Goal: Task Accomplishment & Management: Use online tool/utility

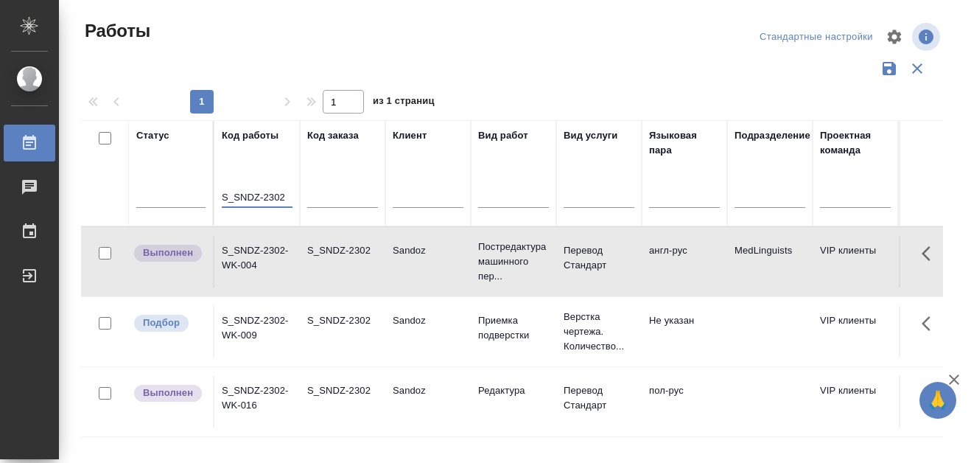
drag, startPoint x: 0, startPoint y: 0, endPoint x: 284, endPoint y: 196, distance: 345.4
click at [284, 196] on input "S_SNDZ-2302" at bounding box center [257, 198] width 71 height 18
paste input "S_SNF-6870"
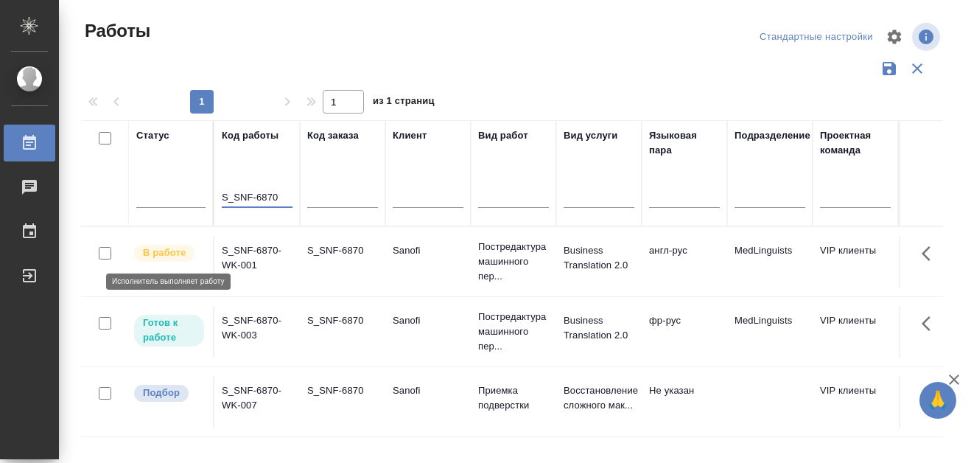
type input "S_SNF-6870"
click at [167, 255] on p "В работе" at bounding box center [164, 252] width 43 height 15
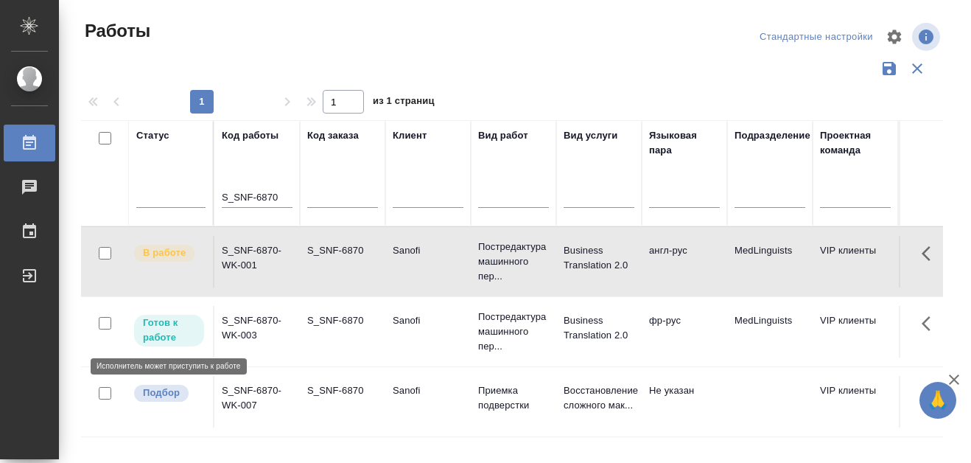
click at [153, 335] on p "Готов к работе" at bounding box center [169, 329] width 52 height 29
click at [154, 334] on p "Готов к работе" at bounding box center [169, 329] width 52 height 29
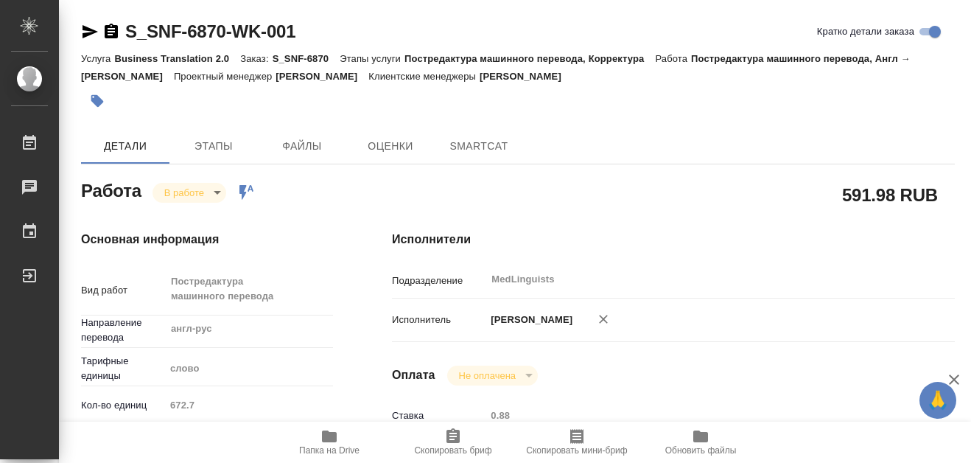
type textarea "x"
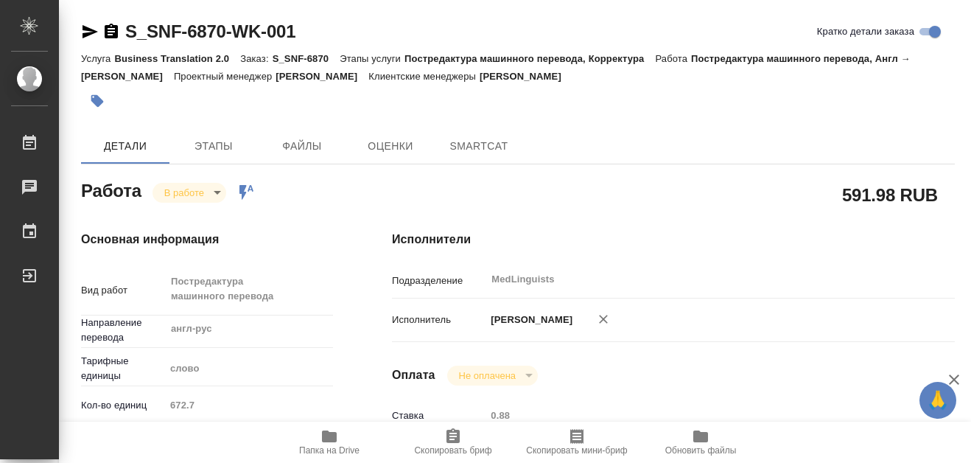
type textarea "x"
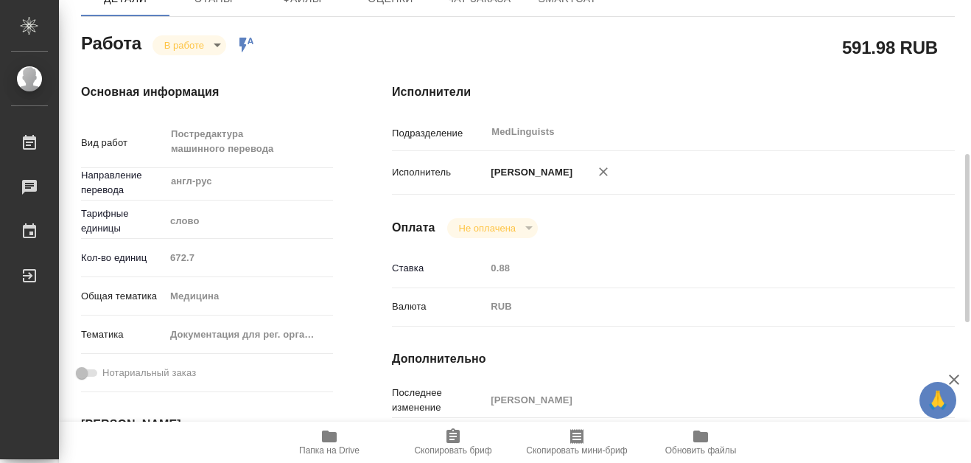
scroll to position [221, 0]
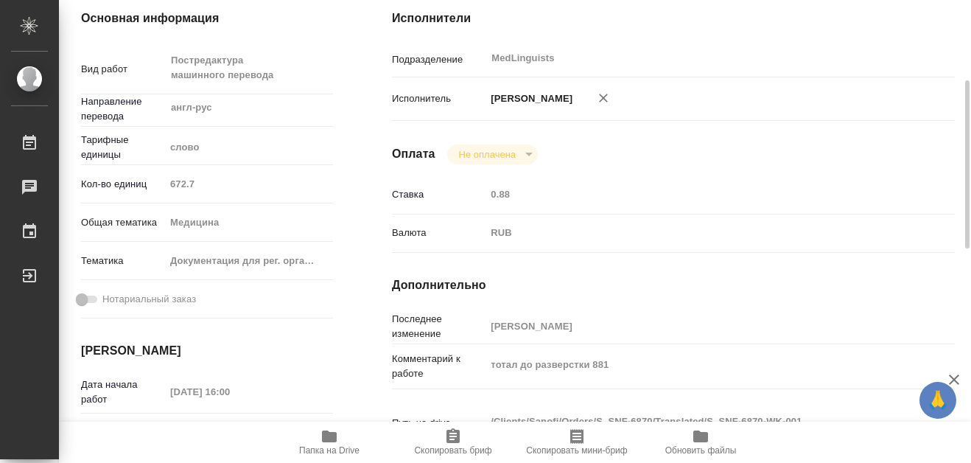
type textarea "x"
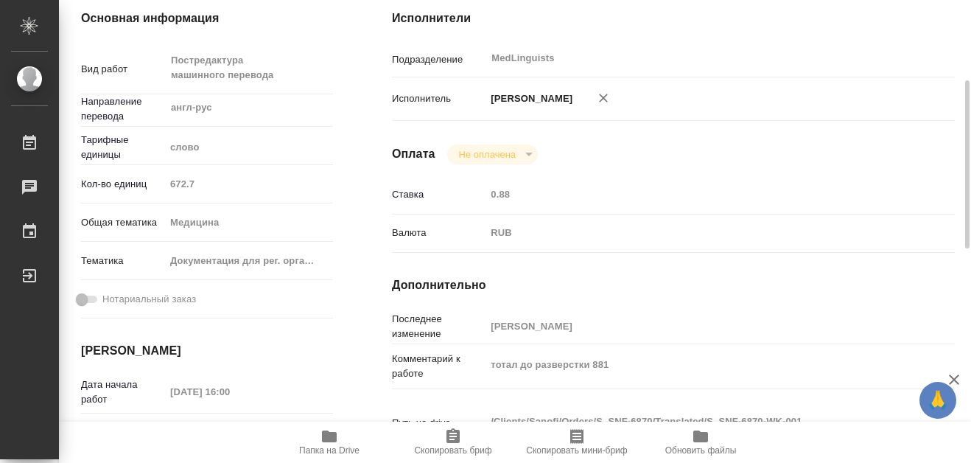
type textarea "x"
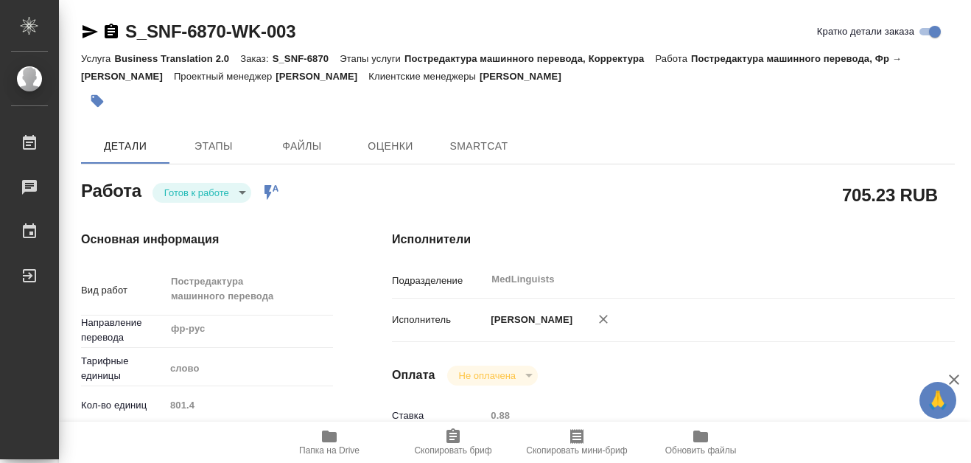
type textarea "x"
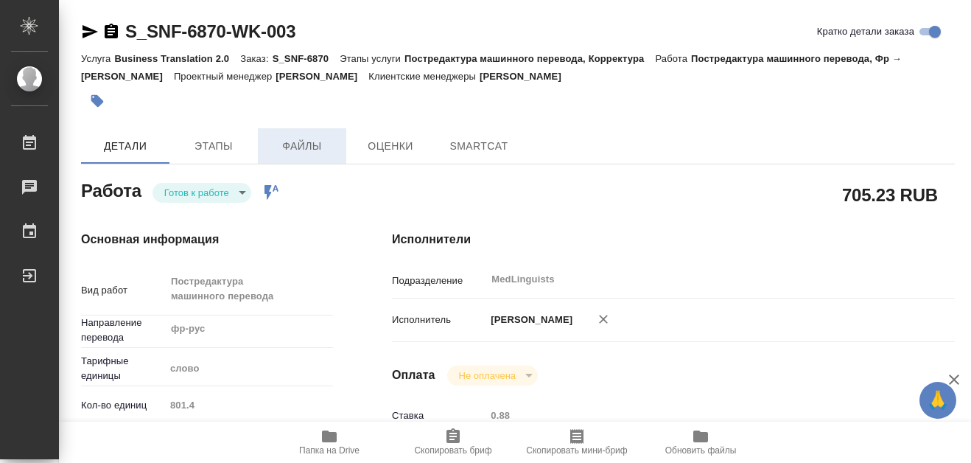
type textarea "x"
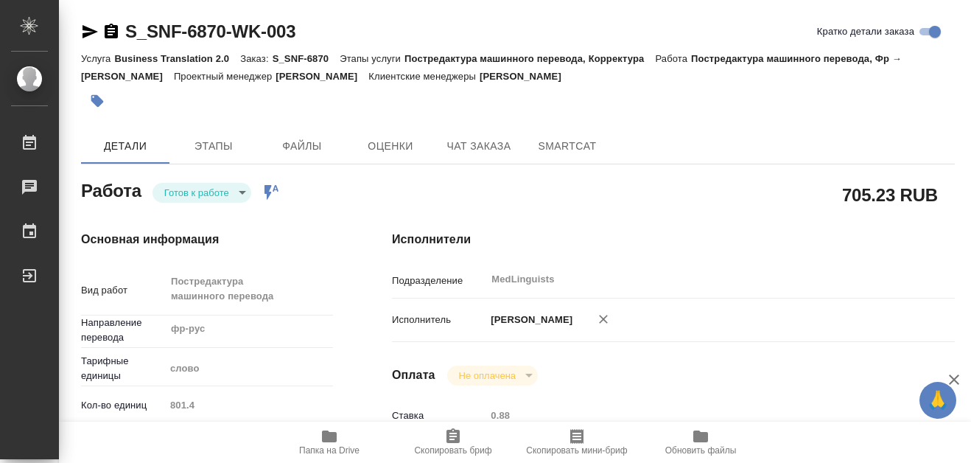
type textarea "x"
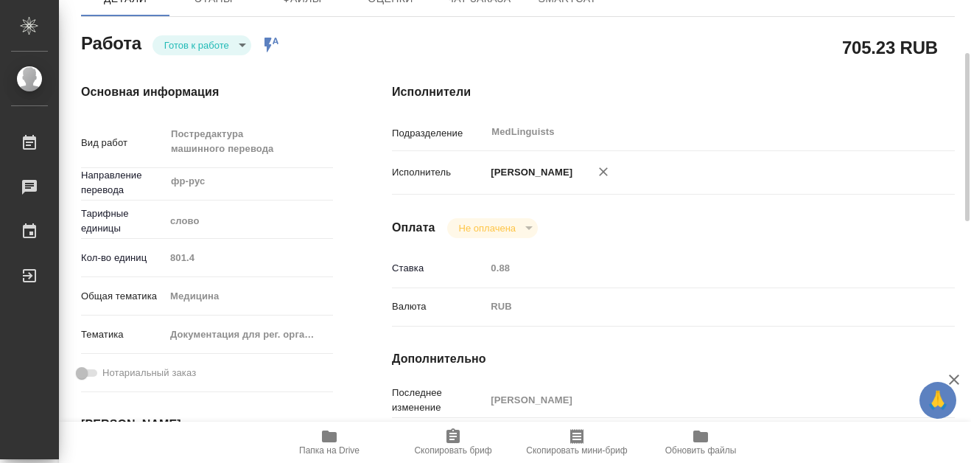
type textarea "x"
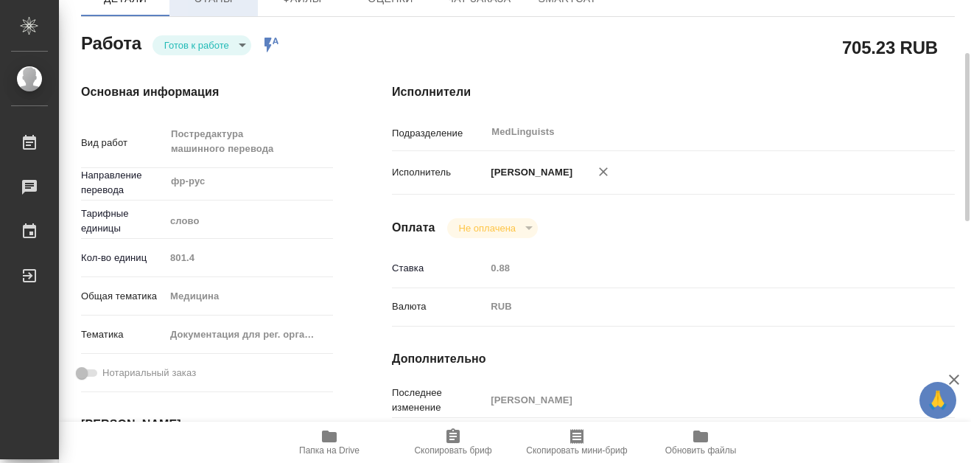
scroll to position [74, 0]
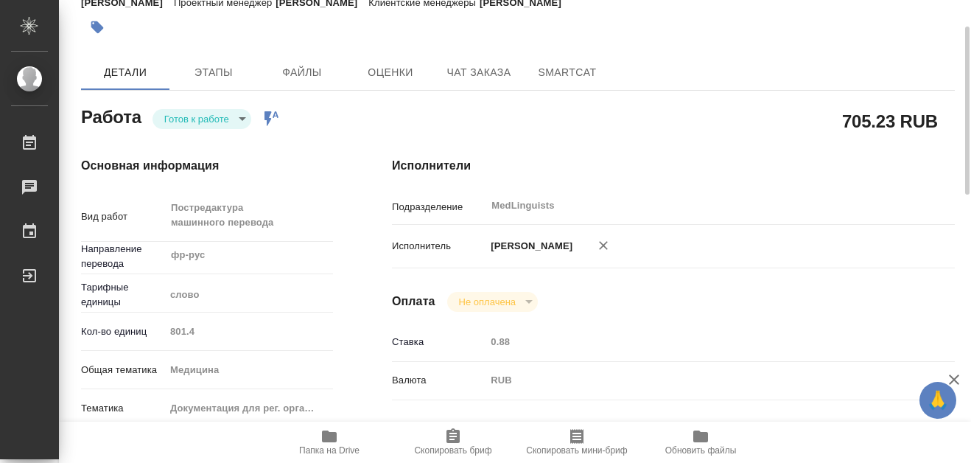
click at [240, 119] on body "🙏 .cls-1 fill:#fff; AWATERA Martynova Aleksandra Работы 0 Чаты График Выйти S_S…" at bounding box center [485, 231] width 971 height 463
type textarea "x"
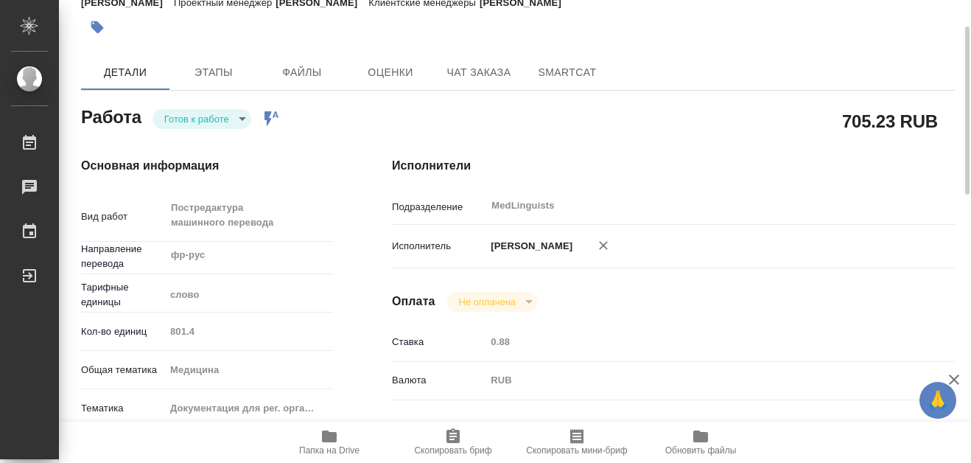
type textarea "x"
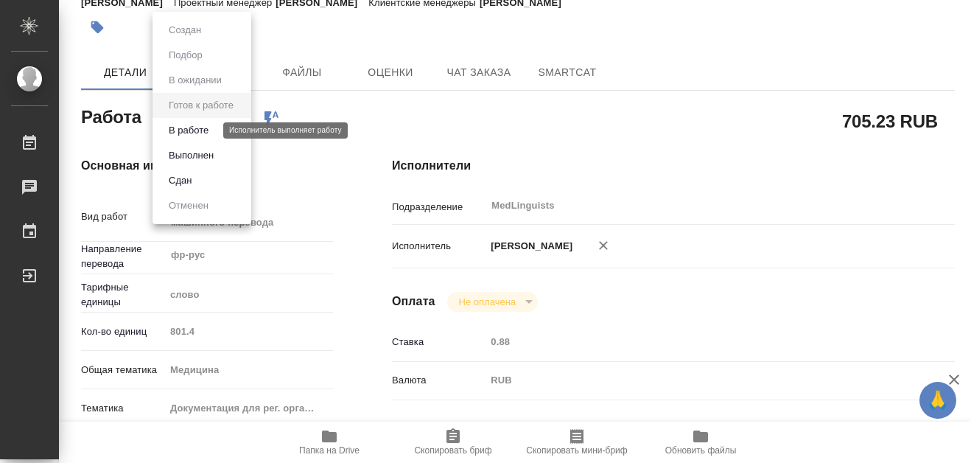
click at [196, 133] on button "В работе" at bounding box center [188, 130] width 49 height 16
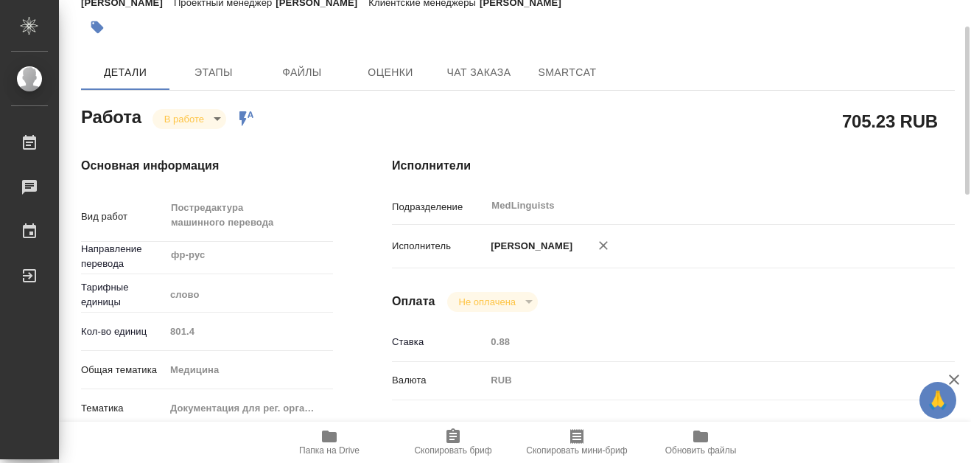
type textarea "x"
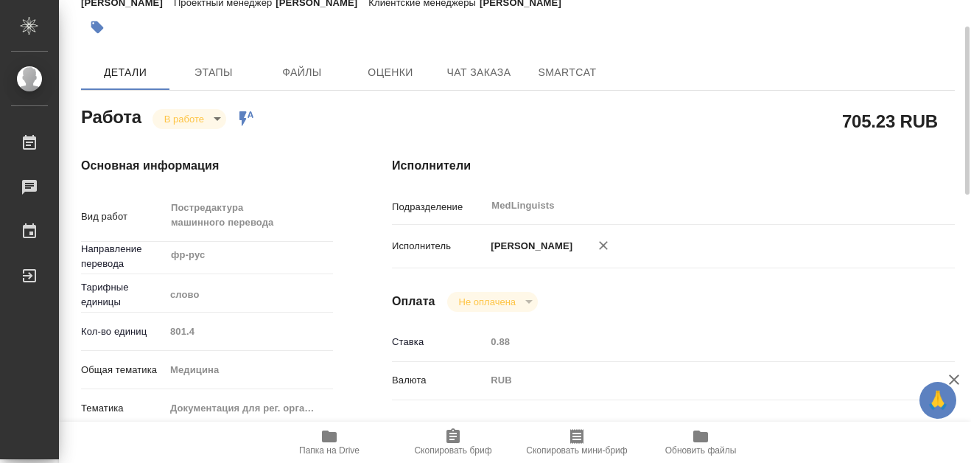
type textarea "x"
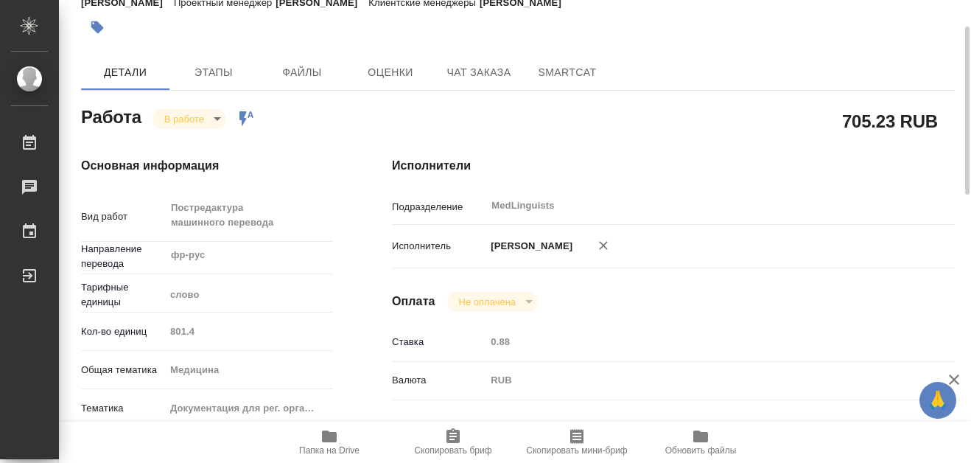
type textarea "x"
